Goal: Find specific page/section: Find specific page/section

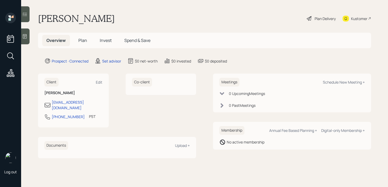
click at [27, 37] on icon at bounding box center [24, 36] width 5 height 5
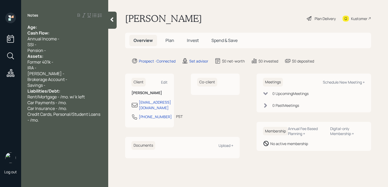
click at [52, 26] on div "Age:" at bounding box center [64, 27] width 74 height 6
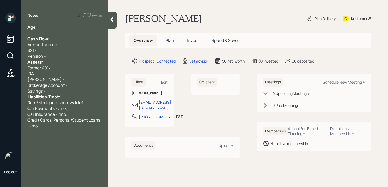
click at [57, 55] on div "Pension -" at bounding box center [64, 56] width 74 height 6
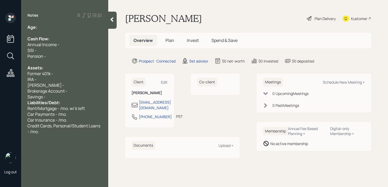
click at [61, 96] on div "Savings -" at bounding box center [64, 97] width 74 height 6
